Goal: Find contact information: Find contact information

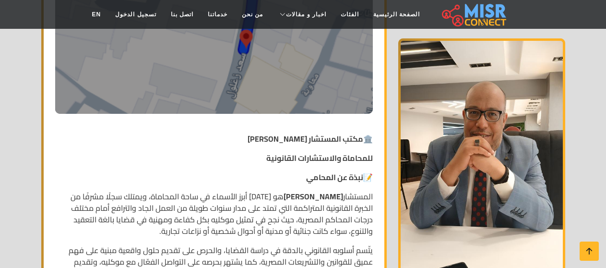
scroll to position [384, 0]
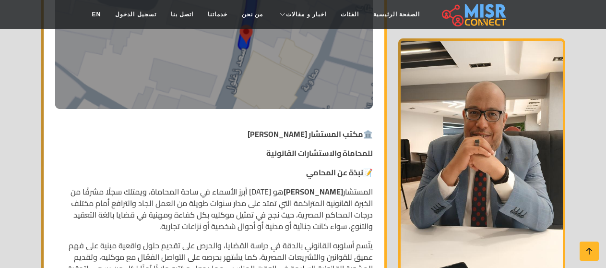
click at [316, 194] on p "المستشار حسن يوسف عبد العظيم هو أحد أبرز الأسماء في ساحة المحاماة، ويمتلك سجلًا…" at bounding box center [214, 209] width 318 height 46
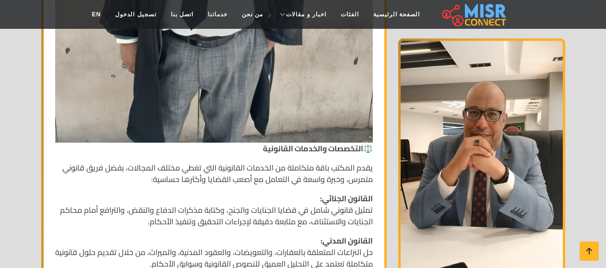
scroll to position [959, 0]
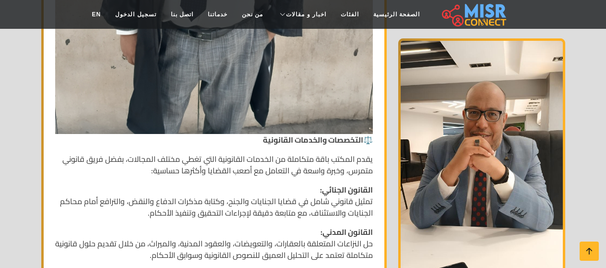
click at [353, 193] on p "القانون الجنائي: تمثيل قانوني شامل في قضايا الجنايات والجنح، وكتابة مذكرات الدف…" at bounding box center [214, 201] width 318 height 35
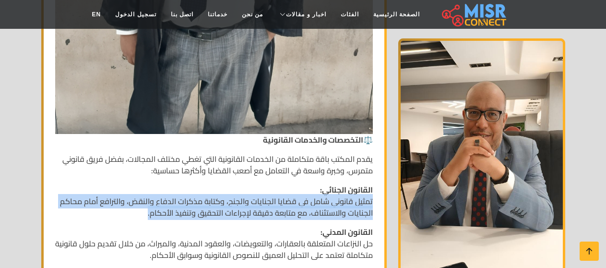
click at [353, 193] on p "القانون الجنائي: تمثيل قانوني شامل في قضايا الجنايات والجنح، وكتابة مذكرات الدف…" at bounding box center [214, 201] width 318 height 35
click at [338, 201] on p "القانون الجنائي: تمثيل قانوني شامل في قضايا الجنايات والجنح، وكتابة مذكرات الدف…" at bounding box center [214, 201] width 318 height 35
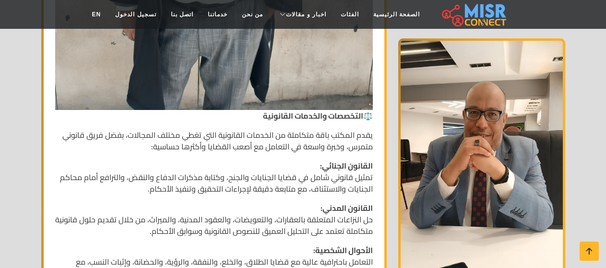
scroll to position [1007, 0]
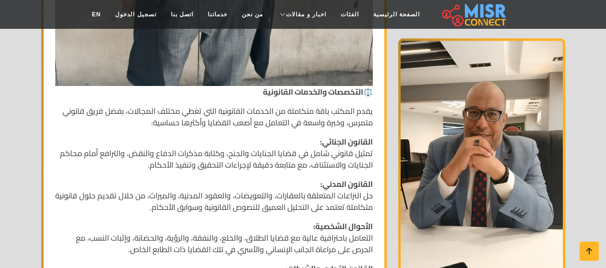
click at [353, 183] on p "القانون المدني: حل النزاعات المتعلقة بالعقارات، والتعويضات، والعقود المدنية، وا…" at bounding box center [214, 195] width 318 height 35
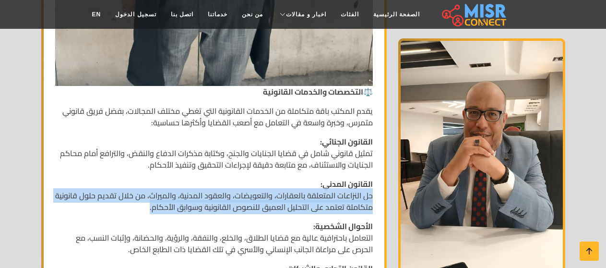
click at [353, 183] on p "القانون المدني: حل النزاعات المتعلقة بالعقارات، والتعويضات، والعقود المدنية، وا…" at bounding box center [214, 195] width 318 height 35
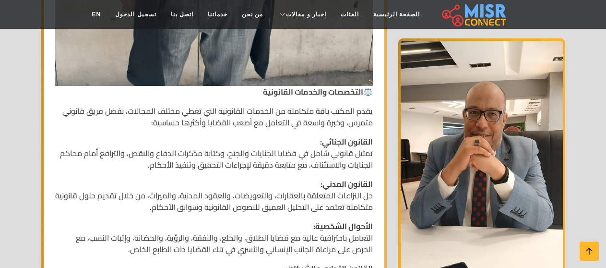
click at [349, 228] on p "الأحوال الشخصية: التعامل باحترافية عالية مع قضايا الطلاق، والخلع، والنفقة، والر…" at bounding box center [214, 237] width 318 height 35
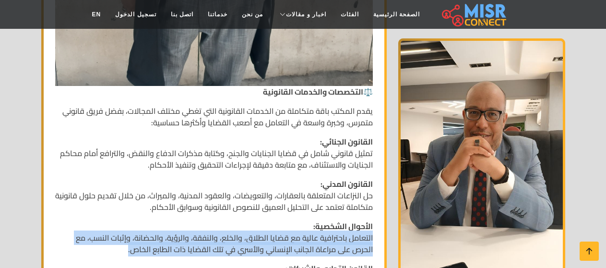
click at [349, 228] on p "الأحوال الشخصية: التعامل باحترافية عالية مع قضايا الطلاق، والخلع، والنفقة، والر…" at bounding box center [214, 237] width 318 height 35
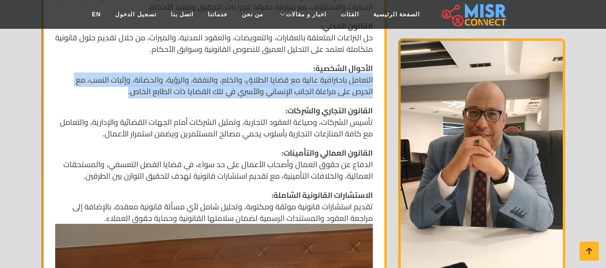
scroll to position [1199, 0]
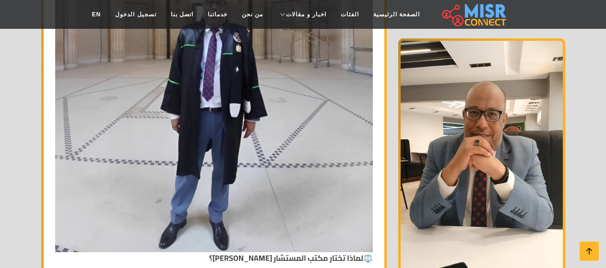
scroll to position [2254, 0]
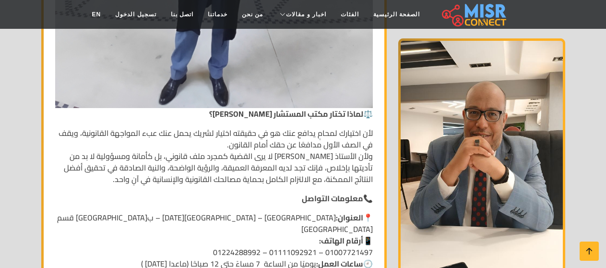
click at [338, 127] on p "لأن اختيارك لمحامٍ يدافع عنك هو في حقيقته اختيار لشريك يحمل عنك عبء المواجهة ال…" at bounding box center [214, 156] width 318 height 58
click at [334, 146] on p "لأن اختيارك لمحامٍ يدافع عنك هو في حقيقته اختيار لشريك يحمل عنك عبء المواجهة ال…" at bounding box center [214, 156] width 318 height 58
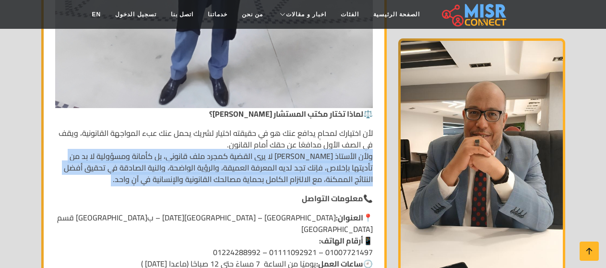
click at [334, 146] on p "لأن اختيارك لمحامٍ يدافع عنك هو في حقيقته اختيار لشريك يحمل عنك عبء المواجهة ال…" at bounding box center [214, 156] width 318 height 58
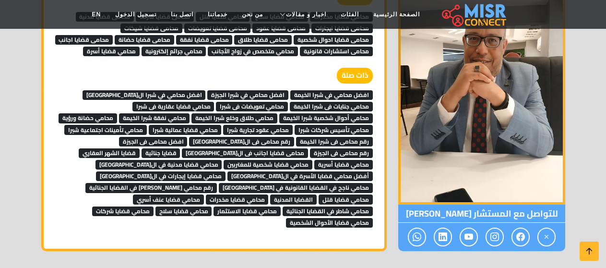
scroll to position [3166, 0]
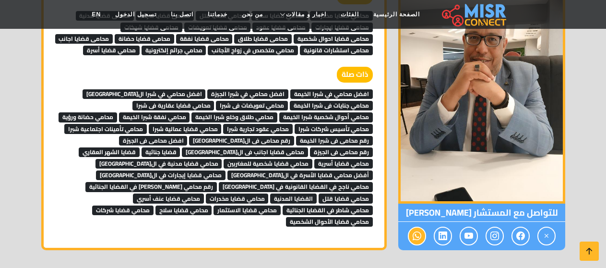
click at [412, 228] on icon at bounding box center [416, 236] width 9 height 16
click at [522, 228] on icon at bounding box center [520, 236] width 9 height 16
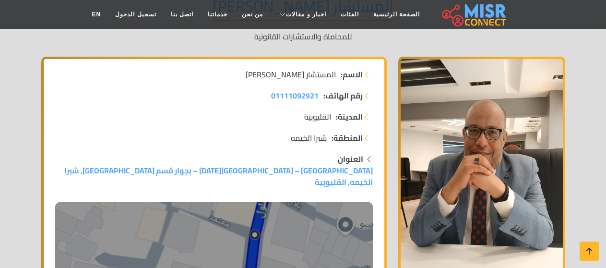
scroll to position [240, 0]
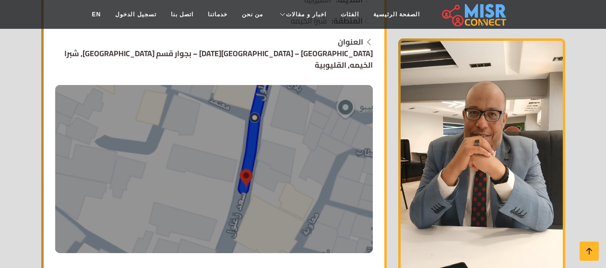
click at [265, 130] on img at bounding box center [214, 169] width 318 height 168
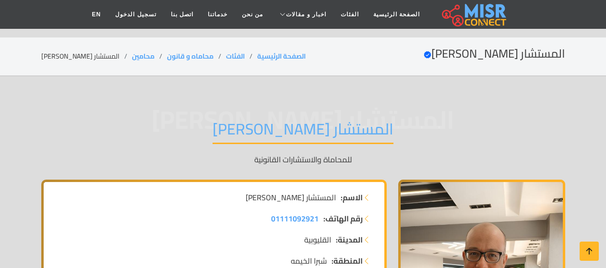
scroll to position [96, 0]
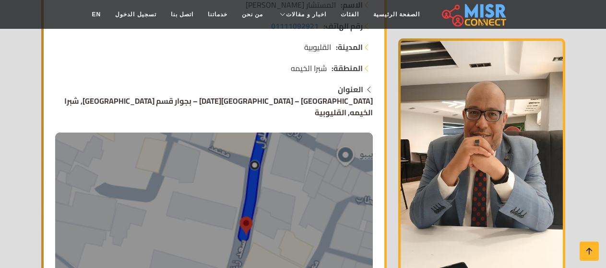
scroll to position [192, 0]
click at [259, 213] on img at bounding box center [214, 217] width 318 height 168
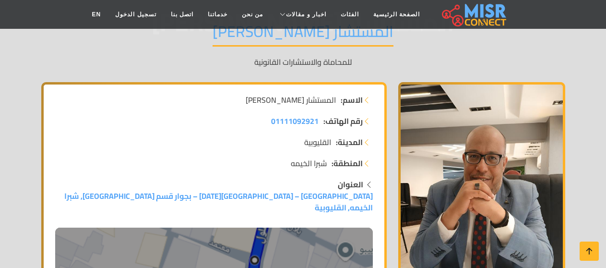
scroll to position [96, 0]
